Goal: Task Accomplishment & Management: Manage account settings

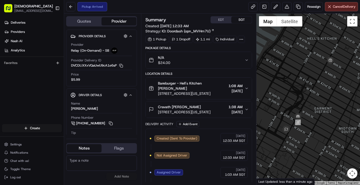
scroll to position [53, 0]
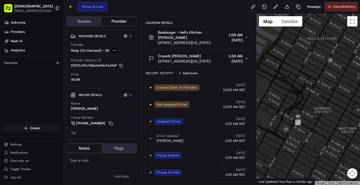
click at [200, 7] on div "Pickup Arrived Reassign Cancel Delivery" at bounding box center [212, 7] width 296 height 14
click at [207, 5] on div "Pickup Arrived Reassign Cancel Delivery" at bounding box center [212, 7] width 296 height 14
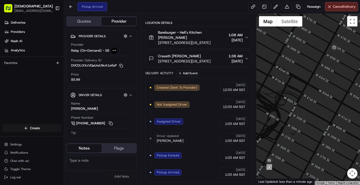
drag, startPoint x: 323, startPoint y: 80, endPoint x: 312, endPoint y: 128, distance: 49.1
click at [312, 128] on div at bounding box center [308, 99] width 104 height 171
click at [47, 89] on div "Deliveries Providers Nash AI Analytics Favorites" at bounding box center [32, 71] width 64 height 111
drag, startPoint x: 341, startPoint y: 81, endPoint x: 337, endPoint y: 83, distance: 3.7
click at [337, 83] on div at bounding box center [308, 99] width 104 height 171
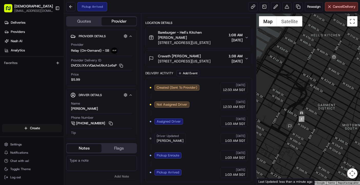
drag, startPoint x: 334, startPoint y: 102, endPoint x: 332, endPoint y: 93, distance: 8.4
click at [332, 93] on div at bounding box center [308, 99] width 104 height 171
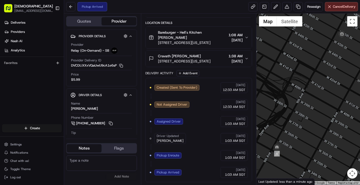
drag, startPoint x: 333, startPoint y: 71, endPoint x: 340, endPoint y: 82, distance: 12.4
click at [340, 82] on div at bounding box center [308, 99] width 104 height 171
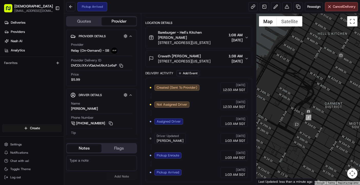
click at [40, 83] on div "Deliveries Providers Nash AI Analytics Favorites" at bounding box center [32, 71] width 64 height 111
click at [44, 89] on div "Deliveries Providers Nash AI Analytics Favorites" at bounding box center [32, 71] width 64 height 111
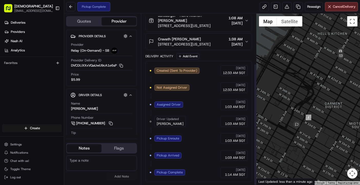
scroll to position [70, 0]
click at [27, 95] on div "Deliveries Providers [PERSON_NAME] Analytics Favorites" at bounding box center [32, 71] width 64 height 111
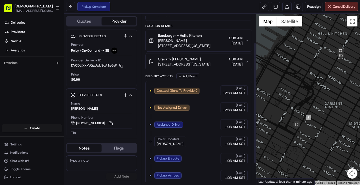
scroll to position [35, 0]
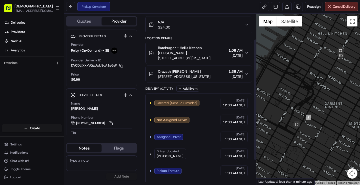
click at [210, 71] on div "Cravath Richard Yeung" at bounding box center [184, 71] width 53 height 5
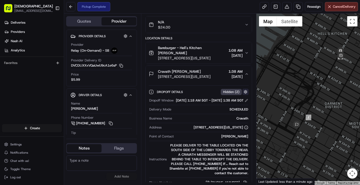
click at [244, 92] on button "button" at bounding box center [245, 91] width 6 height 6
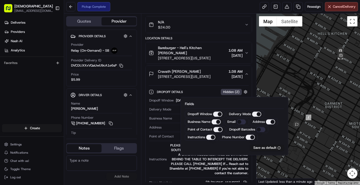
click at [207, 91] on div "Dropoff Details Hidden ( 2 )" at bounding box center [203, 91] width 92 height 6
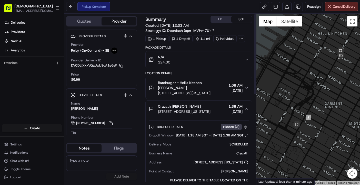
scroll to position [0, 0]
click at [242, 38] on icon at bounding box center [241, 39] width 5 height 5
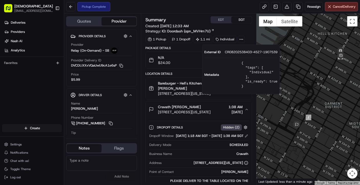
click at [230, 52] on span "CR08202538403-4527-1907539" at bounding box center [251, 52] width 53 height 5
copy span "CR08202538403"
click at [191, 6] on div "Pickup Complete Reassign Cancel Delivery" at bounding box center [212, 7] width 296 height 14
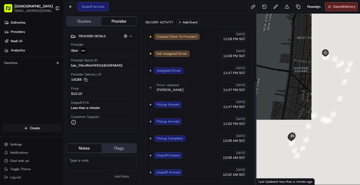
scroll to position [109, 0]
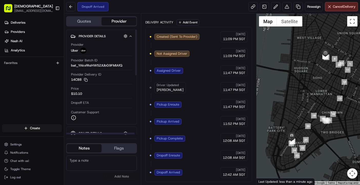
click at [7, 86] on div "Deliveries Providers Nash AI Analytics Favorites" at bounding box center [32, 71] width 64 height 111
drag, startPoint x: 34, startPoint y: 86, endPoint x: 34, endPoint y: 79, distance: 6.9
click at [34, 86] on div "Deliveries Providers [PERSON_NAME] Analytics Favorites" at bounding box center [32, 71] width 64 height 111
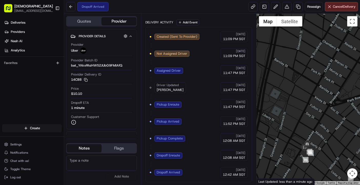
click at [19, 99] on div "Deliveries Providers Nash AI Analytics Favorites" at bounding box center [32, 71] width 64 height 111
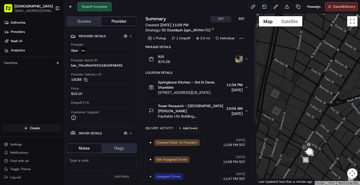
scroll to position [0, 0]
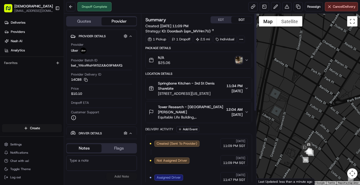
click at [238, 60] on img "button" at bounding box center [238, 59] width 7 height 7
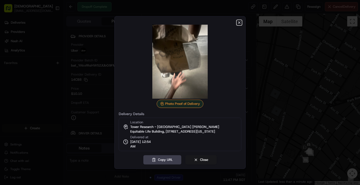
click at [238, 23] on icon "button" at bounding box center [239, 23] width 4 height 4
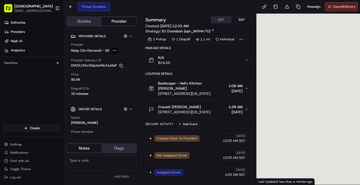
click at [41, 114] on div "Deliveries Providers [PERSON_NAME] Analytics Favorites" at bounding box center [32, 71] width 64 height 111
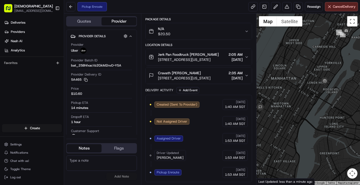
drag, startPoint x: 317, startPoint y: 102, endPoint x: 301, endPoint y: 101, distance: 16.7
click at [301, 101] on div at bounding box center [308, 99] width 104 height 171
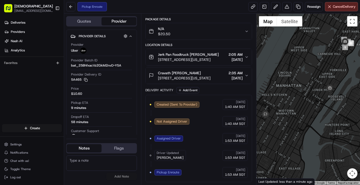
drag, startPoint x: 306, startPoint y: 98, endPoint x: 311, endPoint y: 106, distance: 9.6
click at [311, 106] on div at bounding box center [308, 99] width 104 height 171
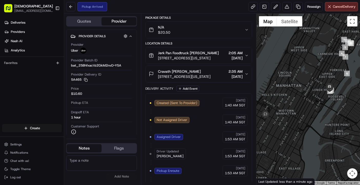
click at [165, 11] on div "Pickup Arrived Reassign Cancel Delivery" at bounding box center [212, 7] width 296 height 14
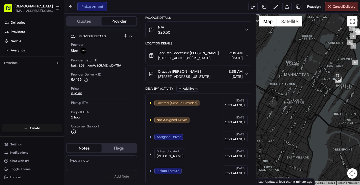
drag, startPoint x: 309, startPoint y: 114, endPoint x: 320, endPoint y: 98, distance: 19.6
click at [320, 98] on div at bounding box center [308, 99] width 104 height 171
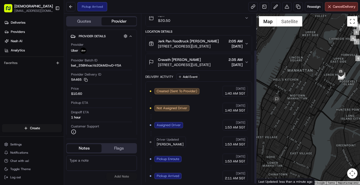
scroll to position [47, 0]
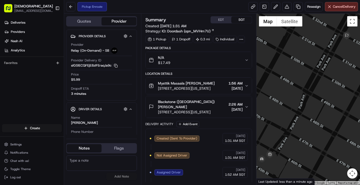
click at [44, 83] on div "Deliveries Providers [PERSON_NAME] Analytics Favorites" at bounding box center [32, 71] width 64 height 111
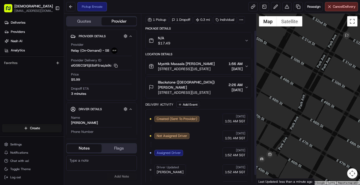
scroll to position [30, 0]
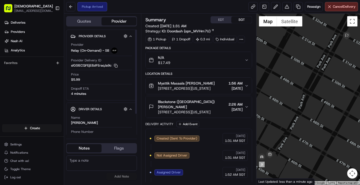
click at [28, 96] on div "Deliveries Providers [PERSON_NAME] Analytics Favorites" at bounding box center [32, 71] width 64 height 111
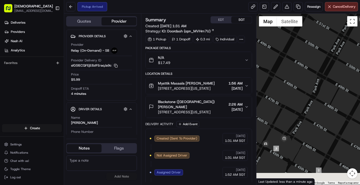
drag, startPoint x: 286, startPoint y: 156, endPoint x: 302, endPoint y: 139, distance: 23.6
click at [302, 139] on div at bounding box center [308, 99] width 104 height 171
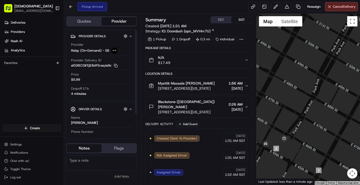
click at [46, 76] on div "Deliveries Providers Nash AI Analytics Favorites" at bounding box center [32, 71] width 64 height 111
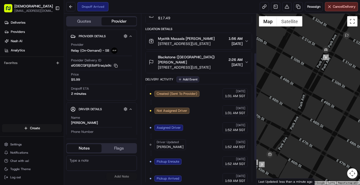
scroll to position [99, 0]
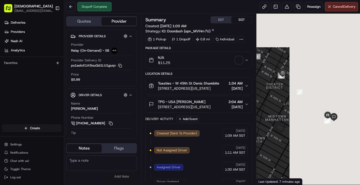
click at [40, 68] on div "Favorites" at bounding box center [32, 63] width 64 height 12
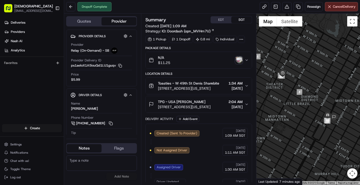
click at [241, 62] on img "button" at bounding box center [238, 59] width 7 height 7
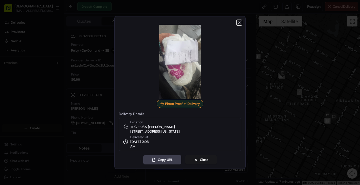
click at [238, 23] on icon "button" at bounding box center [239, 23] width 4 height 4
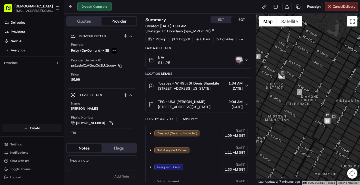
scroll to position [121, 0]
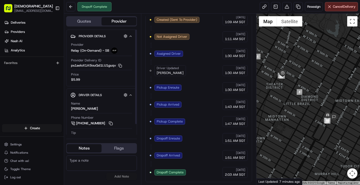
click at [47, 96] on div "Deliveries Providers Nash AI Analytics Favorites" at bounding box center [32, 71] width 64 height 111
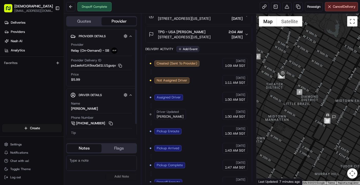
scroll to position [18, 0]
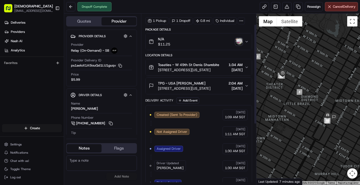
click at [240, 42] on img "button" at bounding box center [238, 41] width 7 height 7
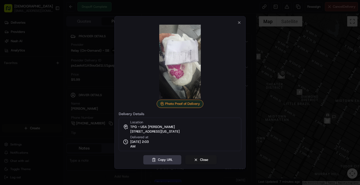
click at [167, 159] on button "Copy URL" at bounding box center [162, 159] width 38 height 9
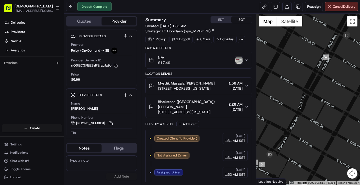
click at [238, 59] on img "button" at bounding box center [238, 59] width 7 height 7
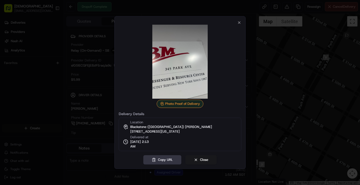
click at [164, 162] on button "Copy URL" at bounding box center [162, 159] width 38 height 9
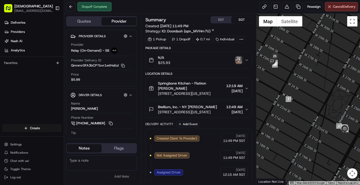
click at [238, 63] on img "button" at bounding box center [238, 59] width 7 height 7
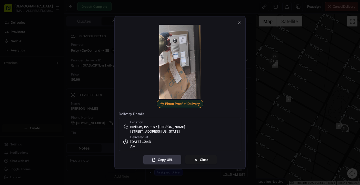
click at [166, 159] on button "Copy URL" at bounding box center [162, 159] width 38 height 9
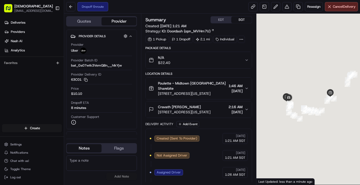
scroll to position [87, 0]
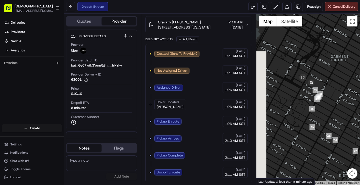
drag, startPoint x: 274, startPoint y: 95, endPoint x: 313, endPoint y: 101, distance: 39.9
click at [313, 101] on div at bounding box center [308, 99] width 104 height 171
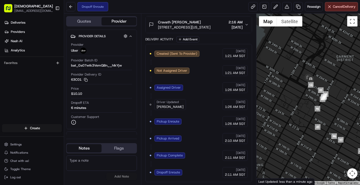
click at [216, 157] on div "Created (Sent To Provider) Uber 08/21/2025 1:21 AM SGT Not Assigned Driver Uber…" at bounding box center [199, 112] width 98 height 129
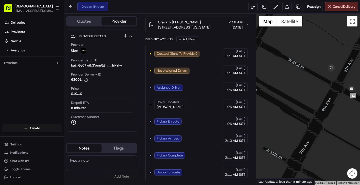
click at [41, 94] on div "Deliveries Providers Nash AI Analytics Favorites" at bounding box center [32, 71] width 64 height 111
drag, startPoint x: 32, startPoint y: 85, endPoint x: 34, endPoint y: 82, distance: 3.7
click at [32, 85] on div "Deliveries Providers Nash AI Analytics Favorites" at bounding box center [32, 71] width 64 height 111
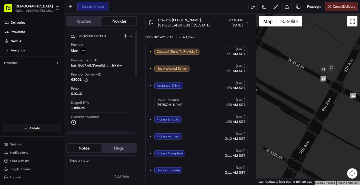
click at [14, 92] on div "Deliveries Providers Nash AI Analytics Favorites" at bounding box center [32, 71] width 64 height 111
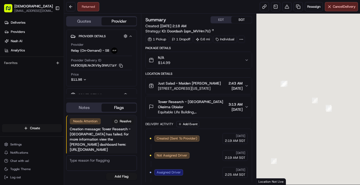
scroll to position [11, 0]
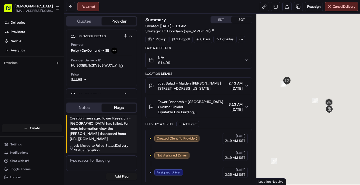
click at [135, 12] on div "Returned Reassign Cancel Delivery" at bounding box center [212, 7] width 296 height 14
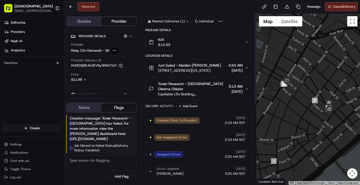
scroll to position [0, 0]
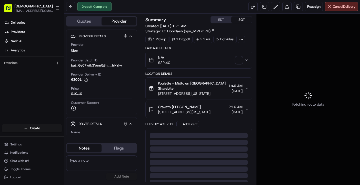
click at [137, 26] on div "Quotes Provider Provider Details Hidden ( 3 ) Provider Uber Provider Batch ID b…" at bounding box center [102, 99] width 77 height 171
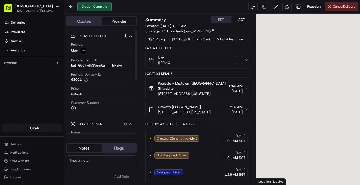
drag, startPoint x: 23, startPoint y: 102, endPoint x: 40, endPoint y: 100, distance: 17.8
click at [23, 102] on div "Deliveries Providers [PERSON_NAME] Analytics Favorites" at bounding box center [32, 71] width 64 height 111
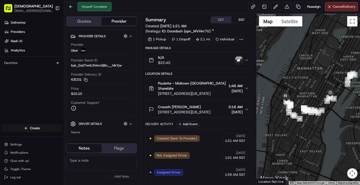
click at [238, 59] on img "button" at bounding box center [238, 59] width 7 height 7
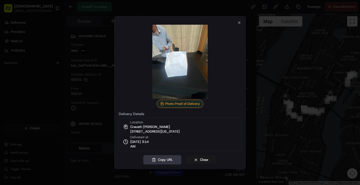
click at [166, 162] on button "Copy URL" at bounding box center [162, 159] width 38 height 9
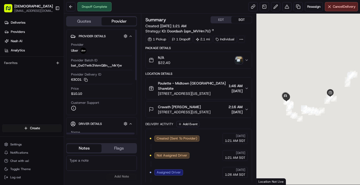
click at [58, 90] on div "Deliveries Providers [PERSON_NAME] Analytics Favorites" at bounding box center [32, 71] width 64 height 111
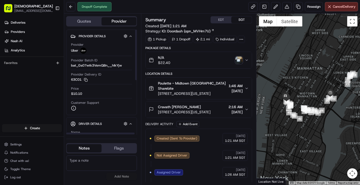
click at [236, 62] on img "button" at bounding box center [238, 59] width 7 height 7
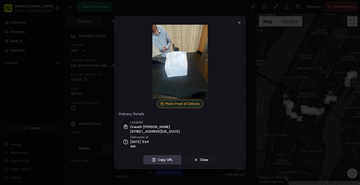
click at [167, 160] on button "Copy URL" at bounding box center [162, 159] width 38 height 9
